Goal: Information Seeking & Learning: Learn about a topic

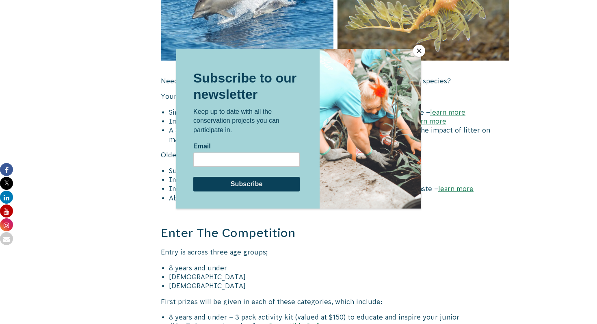
scroll to position [1597, 0]
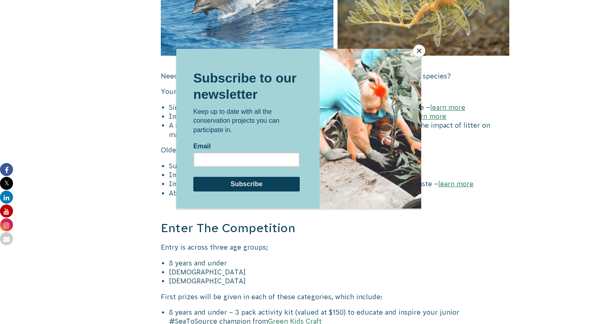
click at [148, 215] on div at bounding box center [298, 162] width 597 height 324
click at [414, 53] on button "Close" at bounding box center [419, 51] width 12 height 12
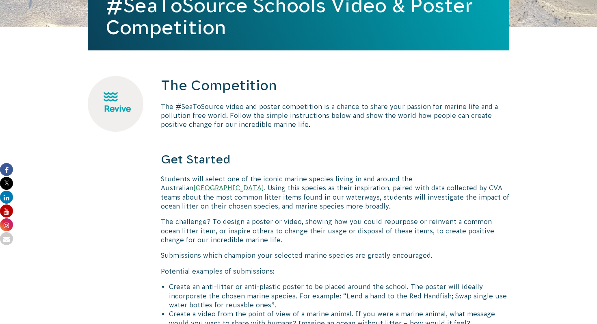
scroll to position [0, 0]
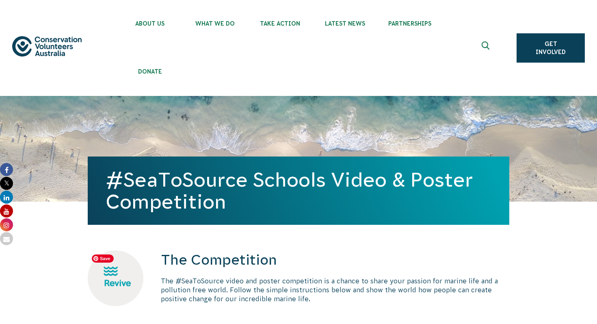
click at [123, 278] on img at bounding box center [116, 278] width 56 height 56
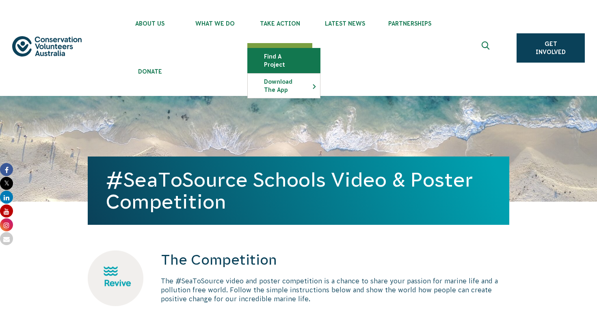
click at [296, 57] on link "Find a project" at bounding box center [284, 60] width 72 height 24
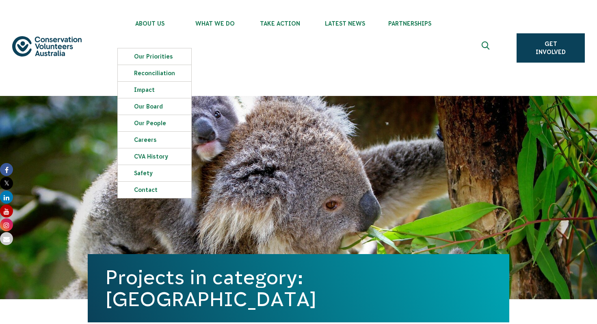
click at [294, 136] on div "Projects in category: Hobart" at bounding box center [298, 197] width 421 height 203
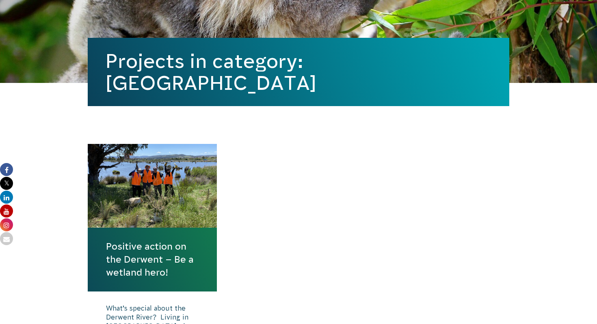
scroll to position [284, 0]
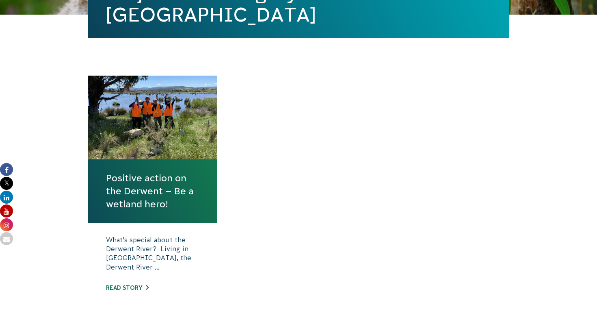
click at [156, 184] on link "Positive action on the Derwent – Be a wetland hero!" at bounding box center [152, 190] width 93 height 39
